Goal: Leave review/rating

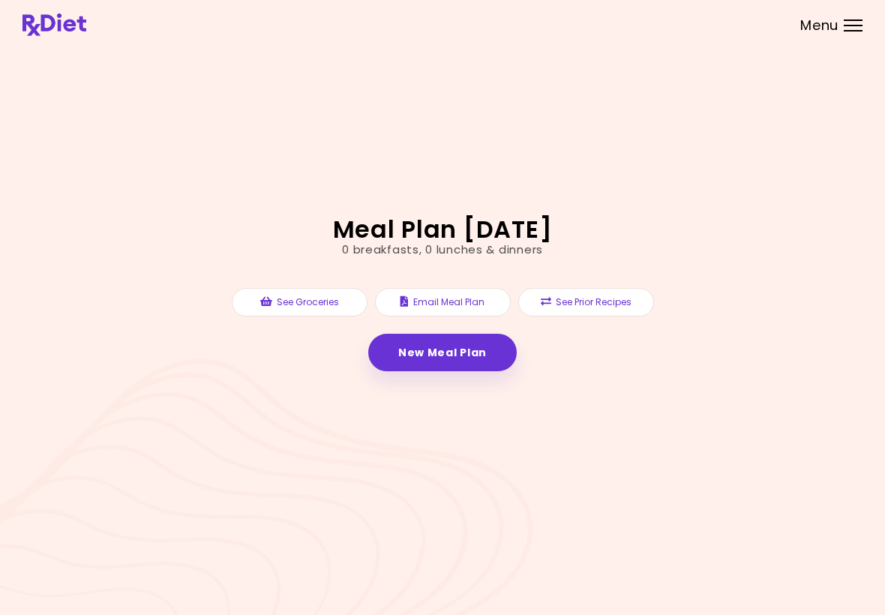
click at [588, 307] on button "See Prior Recipes" at bounding box center [586, 302] width 136 height 28
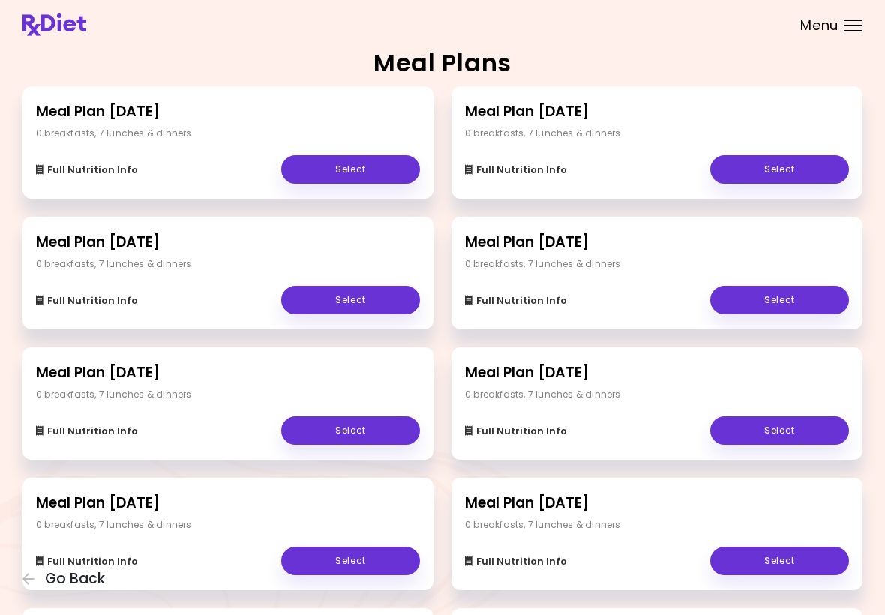
click at [265, 132] on div "0 breakfasts , 7 lunches & dinners" at bounding box center [228, 133] width 384 height 13
click at [377, 171] on link "Select" at bounding box center [350, 169] width 139 height 28
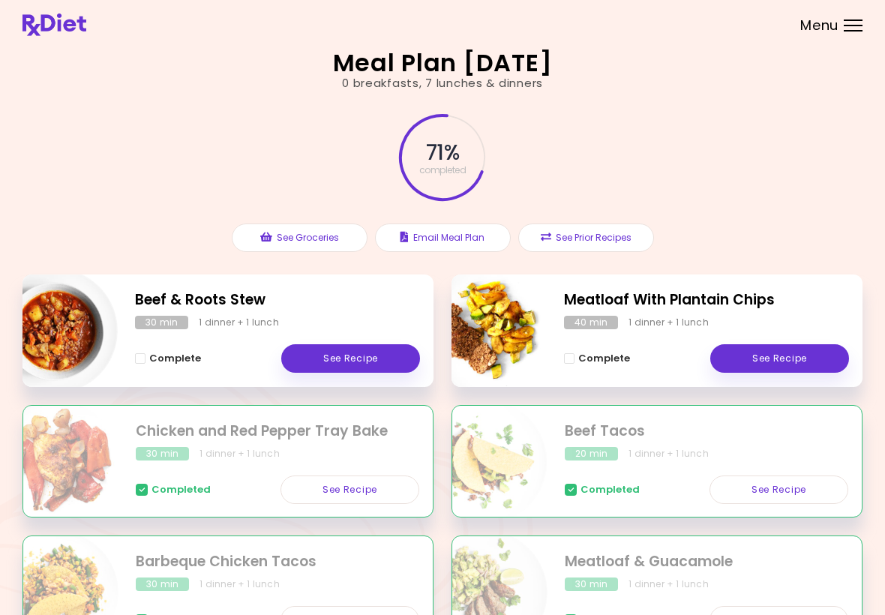
click at [797, 360] on link "See Recipe" at bounding box center [779, 358] width 139 height 28
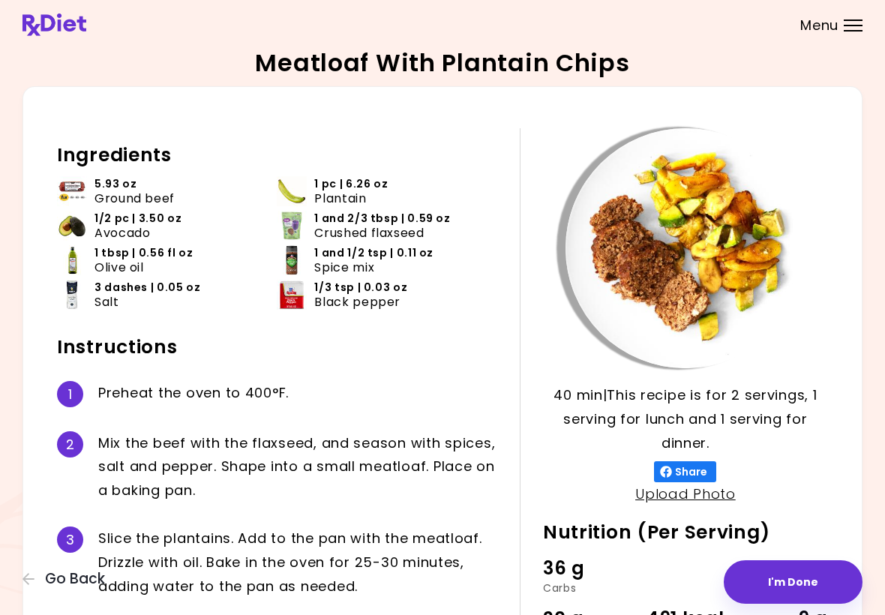
click at [810, 583] on button "I'm Done" at bounding box center [793, 581] width 139 height 43
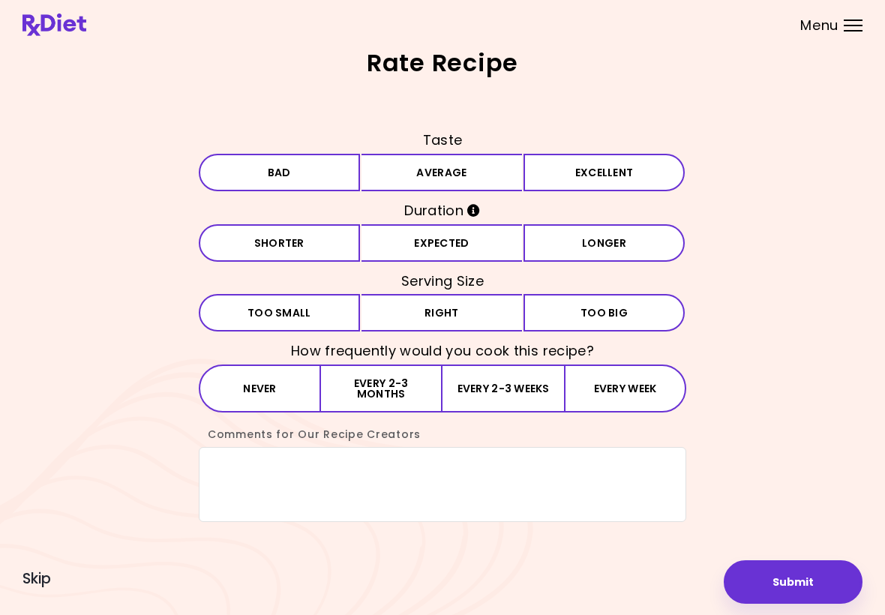
click at [298, 175] on button "Bad" at bounding box center [279, 172] width 161 height 37
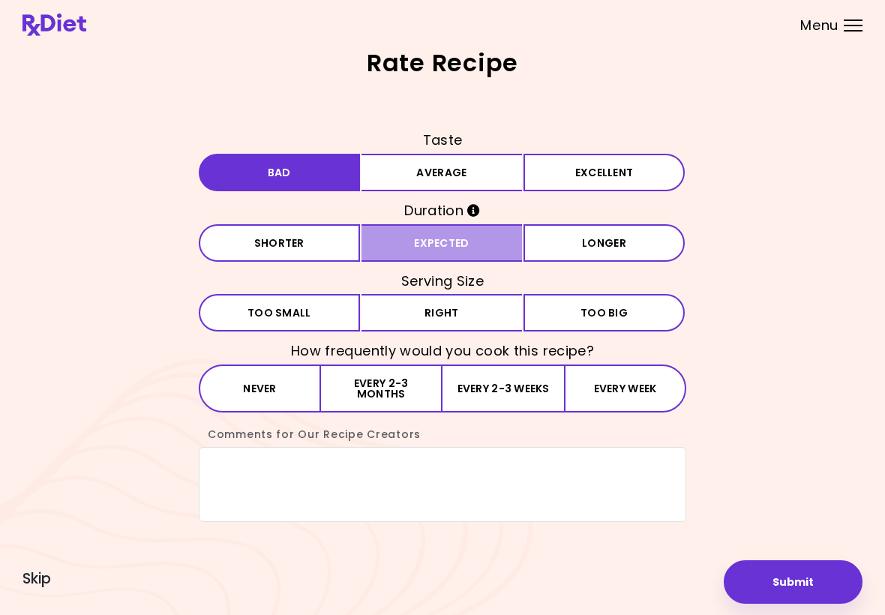
click at [469, 247] on button "Expected" at bounding box center [441, 242] width 161 height 37
click at [460, 319] on button "Right" at bounding box center [441, 312] width 161 height 37
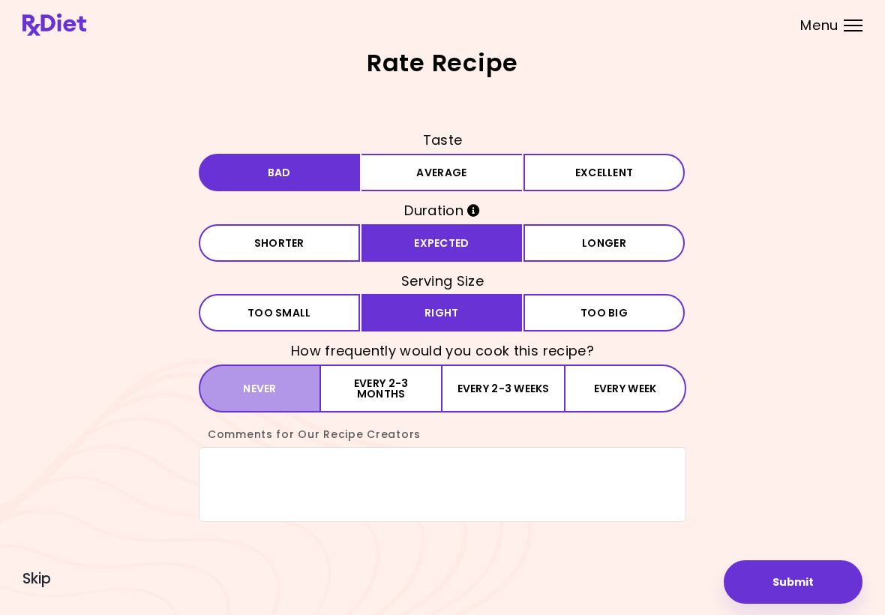
click at [281, 388] on button "Never" at bounding box center [260, 388] width 122 height 48
click at [232, 478] on textarea "Comments for Our Recipe Creators" at bounding box center [442, 484] width 487 height 75
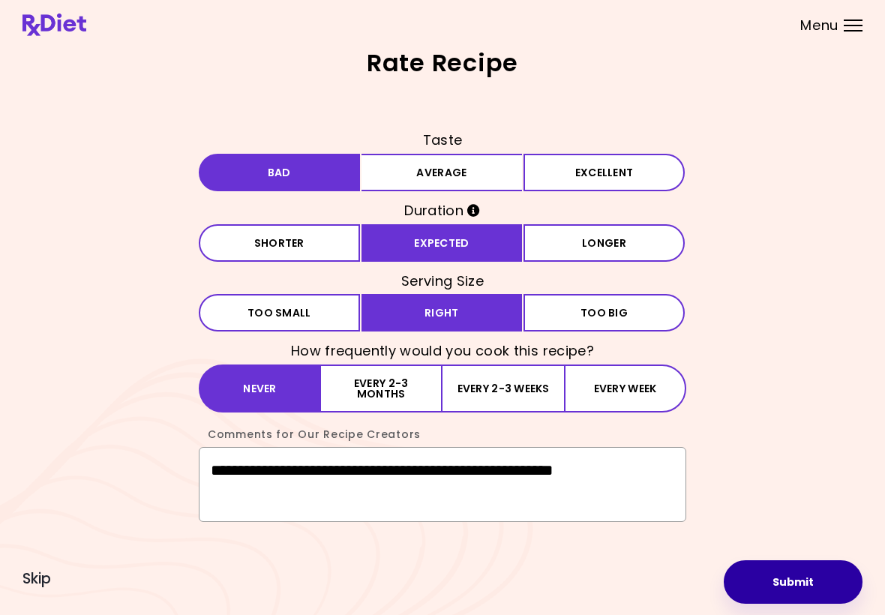
type textarea "**********"
click at [795, 586] on button "Submit" at bounding box center [793, 581] width 139 height 43
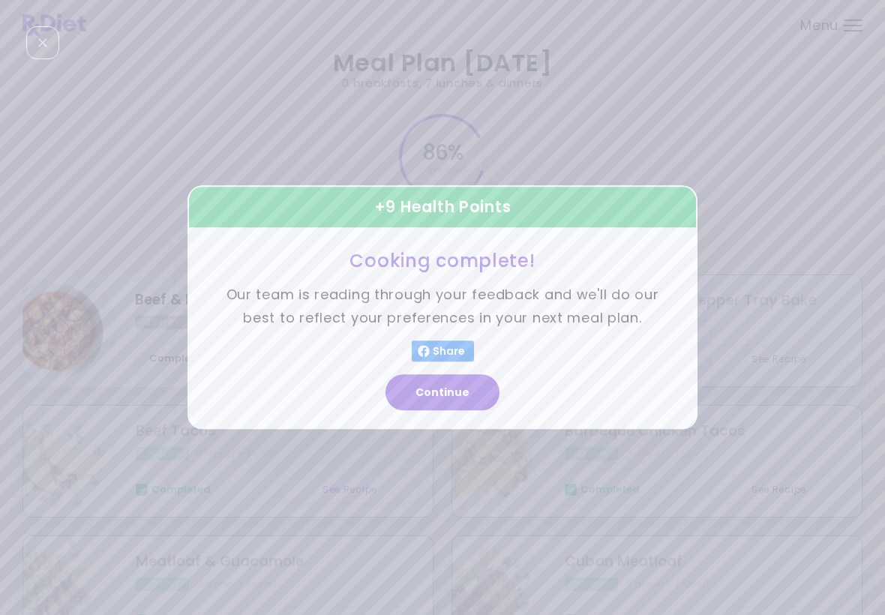
click at [472, 397] on button "Continue" at bounding box center [442, 393] width 114 height 36
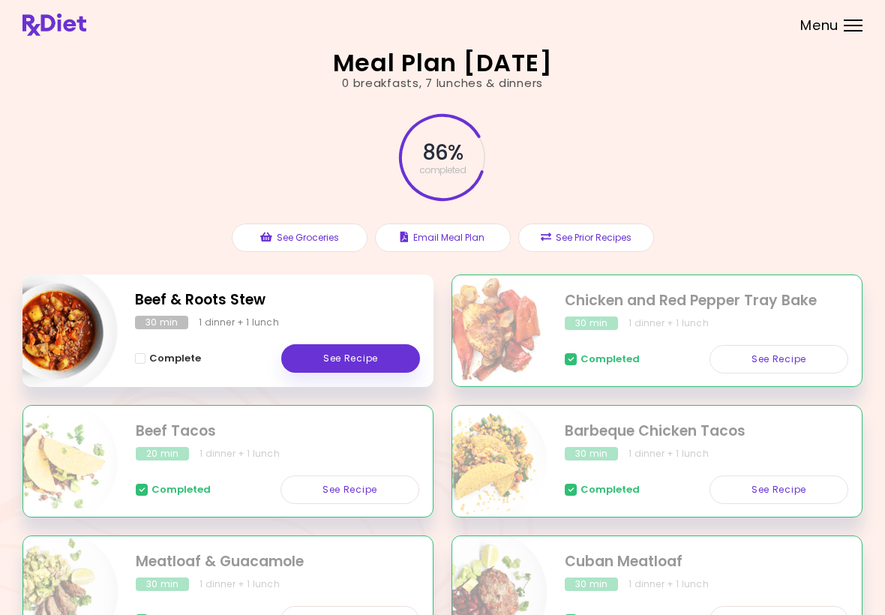
click at [471, 397] on div "Beef & Roots Stew 30 min 1 dinner + 1 lunch Complete See Recipe Chicken and Red…" at bounding box center [442, 535] width 840 height 522
click at [400, 346] on link "See Recipe" at bounding box center [350, 358] width 139 height 28
